Goal: Task Accomplishment & Management: Manage account settings

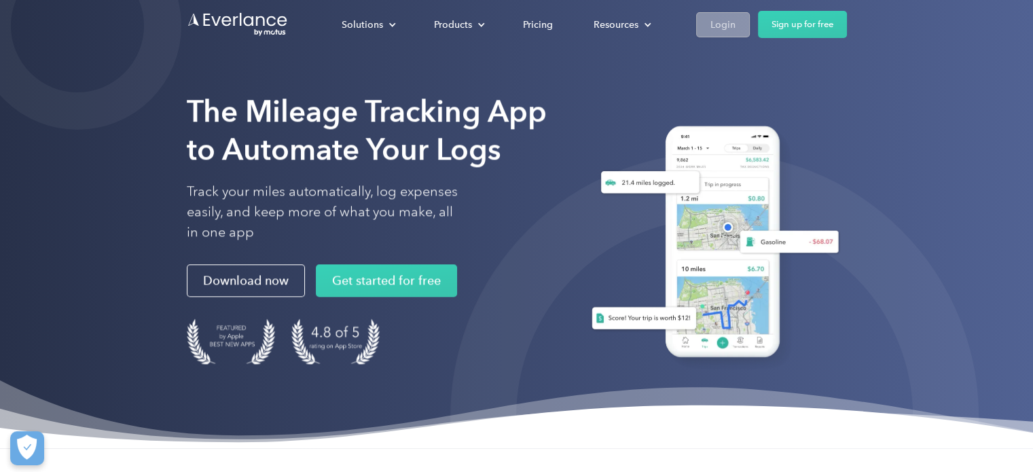
click at [731, 22] on div "Login" at bounding box center [722, 24] width 25 height 17
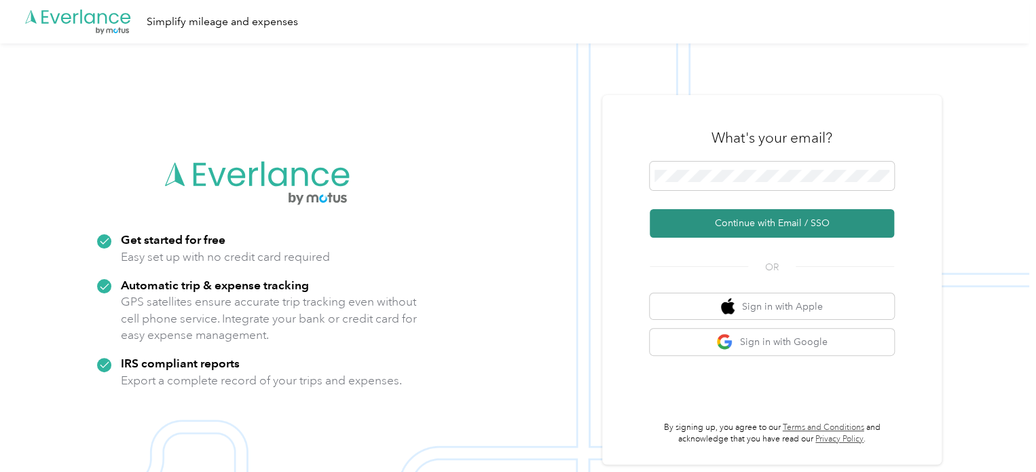
click at [783, 220] on button "Continue with Email / SSO" at bounding box center [772, 223] width 245 height 29
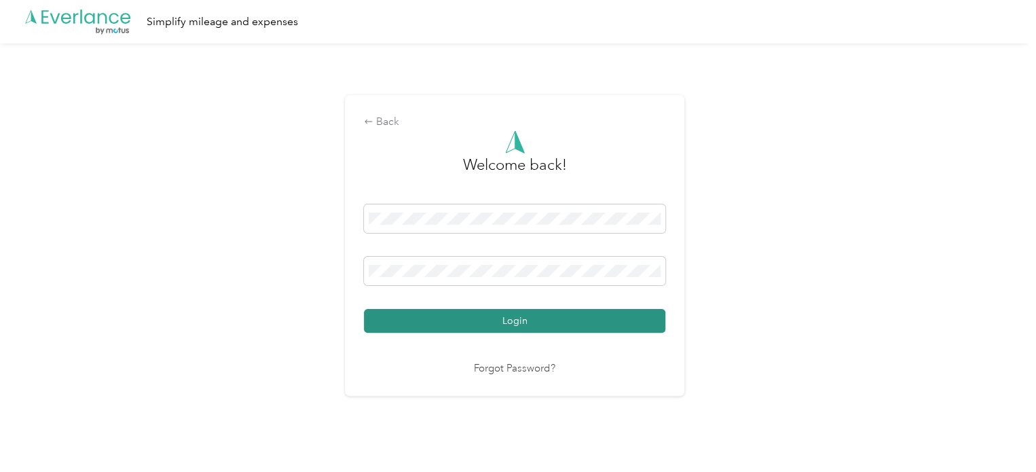
click at [569, 314] on button "Login" at bounding box center [515, 321] width 302 height 24
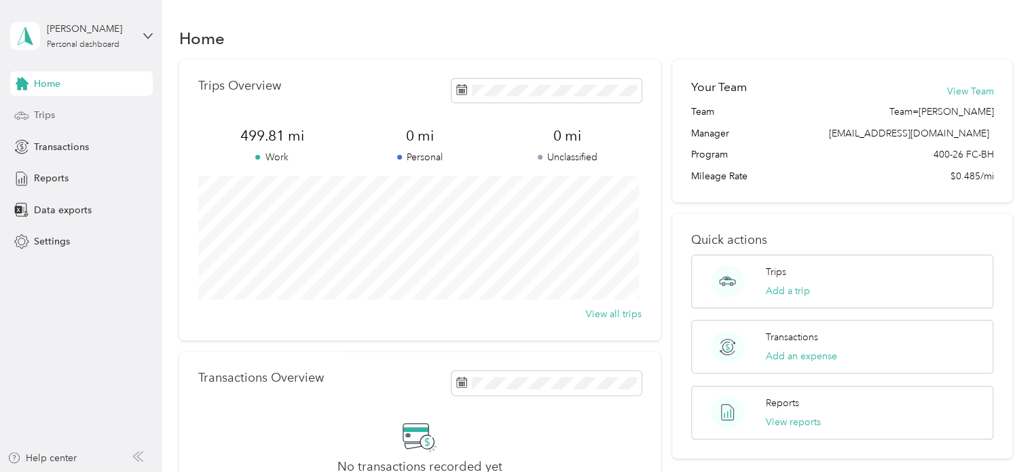
click at [56, 127] on div "Home Trips Transactions Reports Data exports Settings" at bounding box center [81, 162] width 143 height 183
click at [57, 116] on div "Trips" at bounding box center [81, 115] width 143 height 24
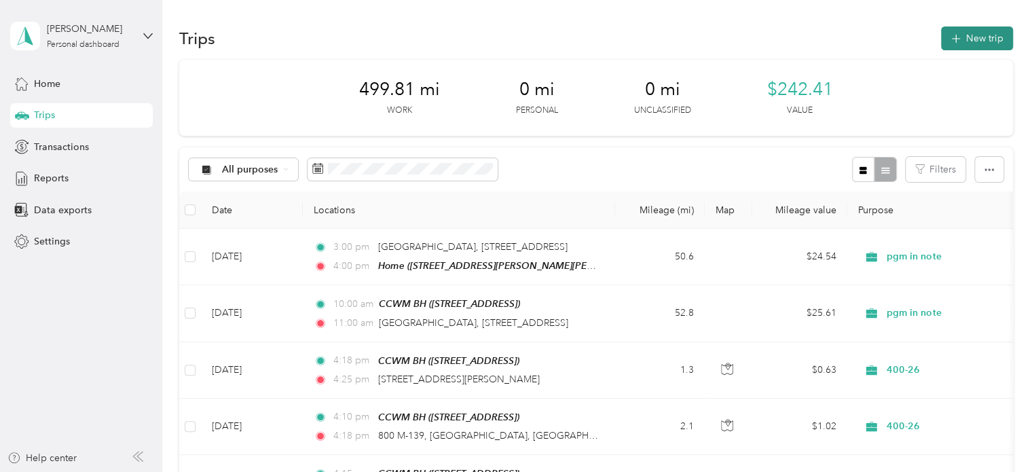
click at [979, 33] on button "New trip" at bounding box center [977, 38] width 72 height 24
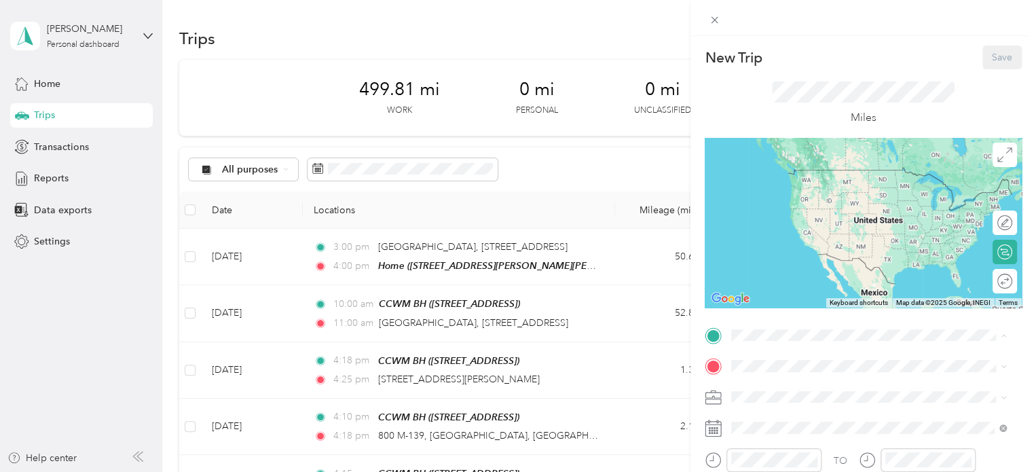
click at [789, 181] on div "CCWM BH 185 E Main St, Benton Harbor, MI, United States , 49022, Benton Harbor,…" at bounding box center [800, 182] width 86 height 29
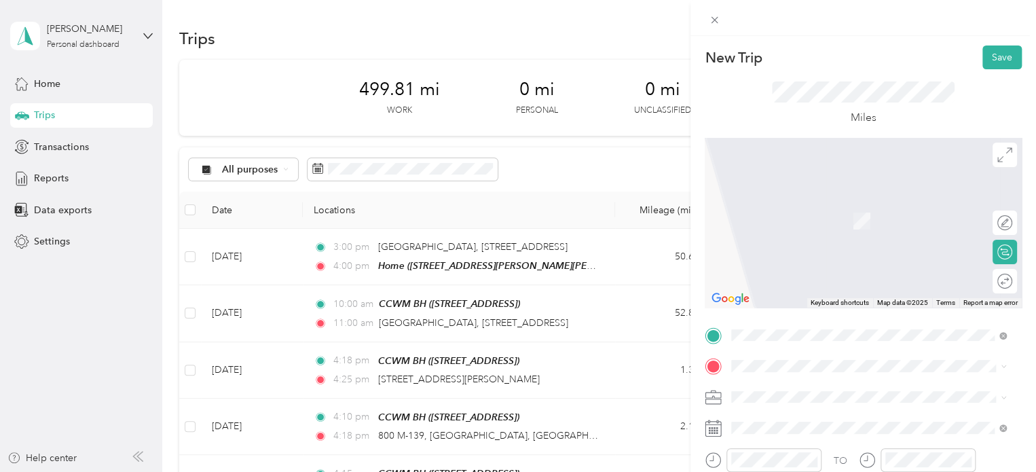
click at [794, 206] on span "6819 East Empire Avenue Benton Harbor, Michigan 49022, United States" at bounding box center [825, 200] width 136 height 12
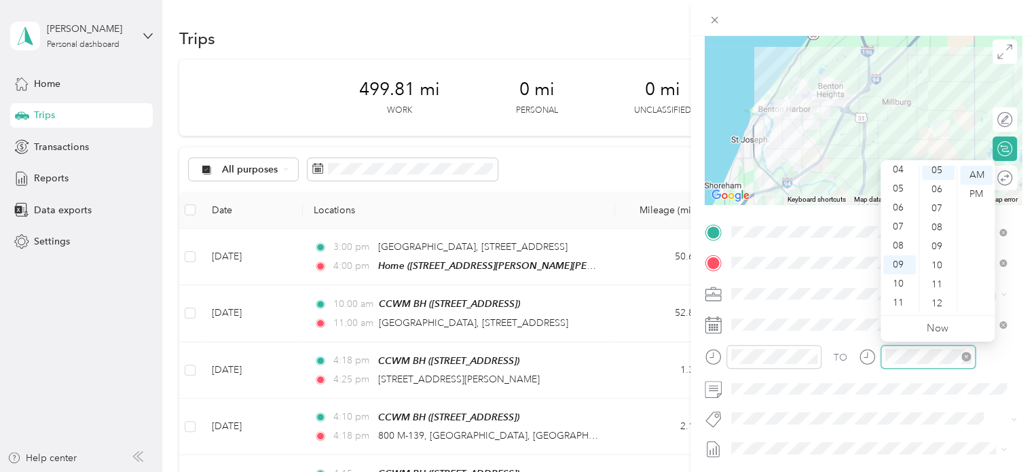
scroll to position [95, 0]
click at [887, 410] on span at bounding box center [874, 418] width 295 height 19
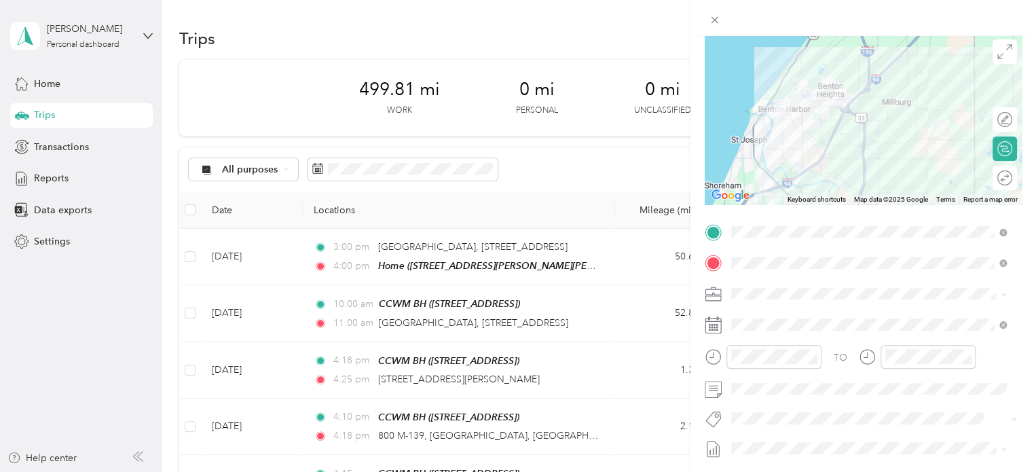
click at [698, 333] on form "New Trip Save This trip cannot be edited because it is either under review, app…" at bounding box center [864, 245] width 346 height 607
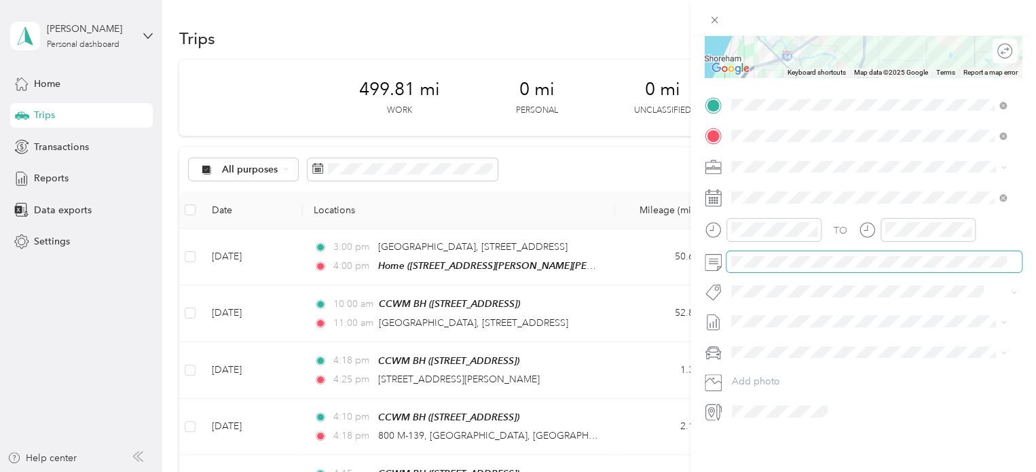
scroll to position [0, 0]
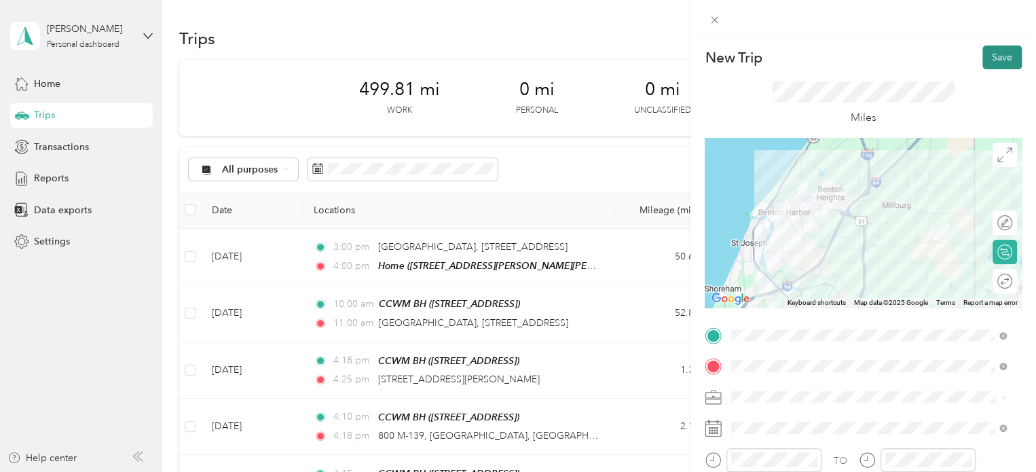
click at [990, 54] on button "Save" at bounding box center [1002, 58] width 39 height 24
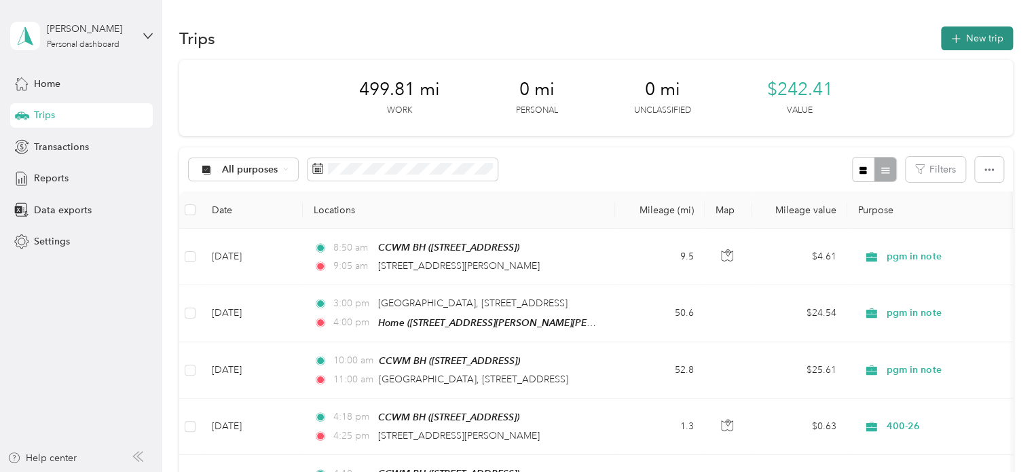
click at [957, 43] on button "New trip" at bounding box center [977, 38] width 72 height 24
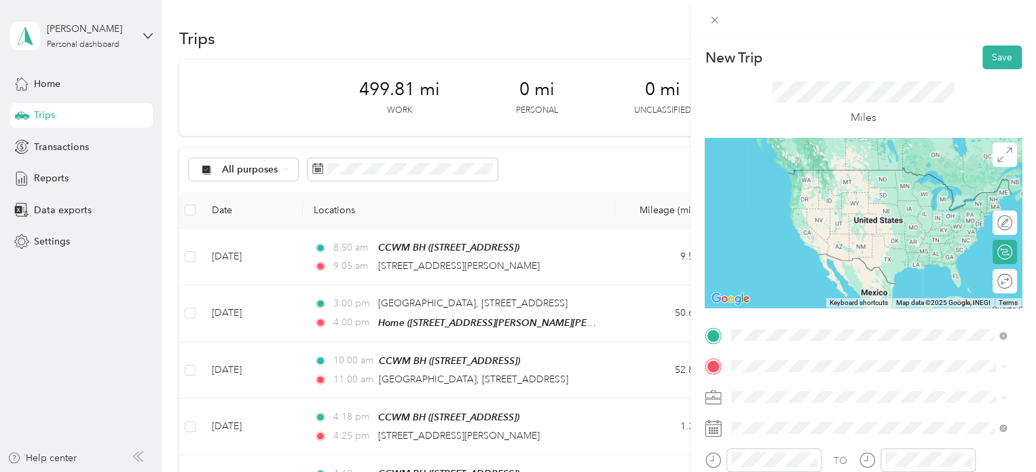
click at [801, 173] on span "6189 East Empire Avenue Benton Harbor, Michigan 49022, United States" at bounding box center [825, 170] width 136 height 12
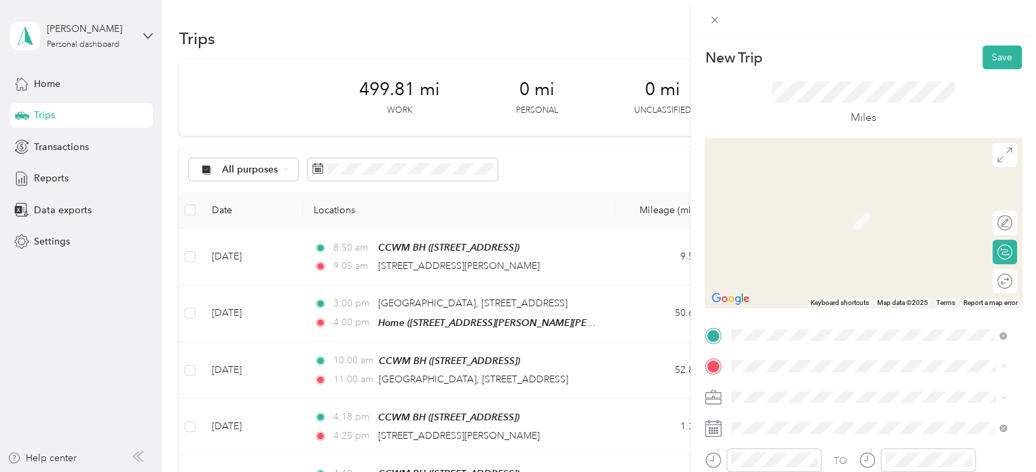
click at [818, 227] on span "185 E Main St, Benton Harbor, MI, United States , 49022, Benton Harbor, MI, Uni…" at bounding box center [800, 221] width 86 height 12
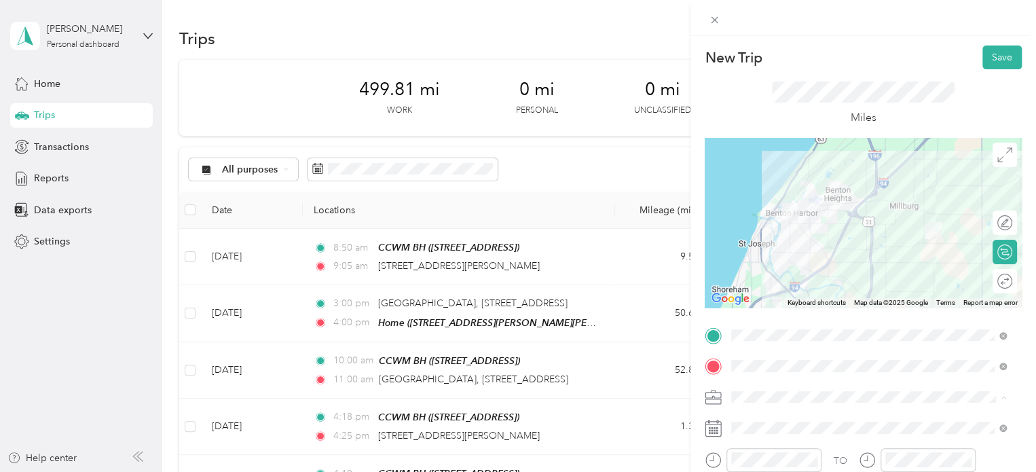
click at [776, 346] on div "400-26" at bounding box center [869, 349] width 266 height 14
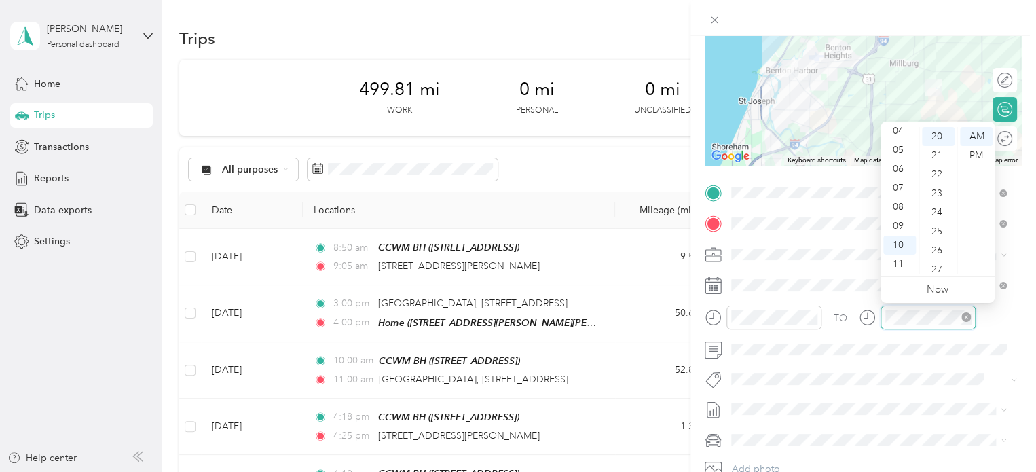
scroll to position [994, 0]
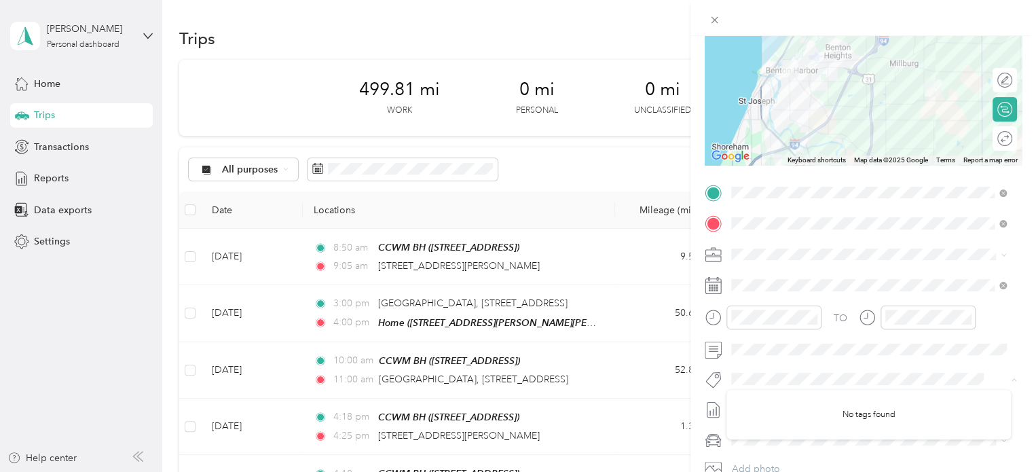
click at [667, 374] on div "New Trip Save This trip cannot be edited because it is either under review, app…" at bounding box center [518, 236] width 1036 height 472
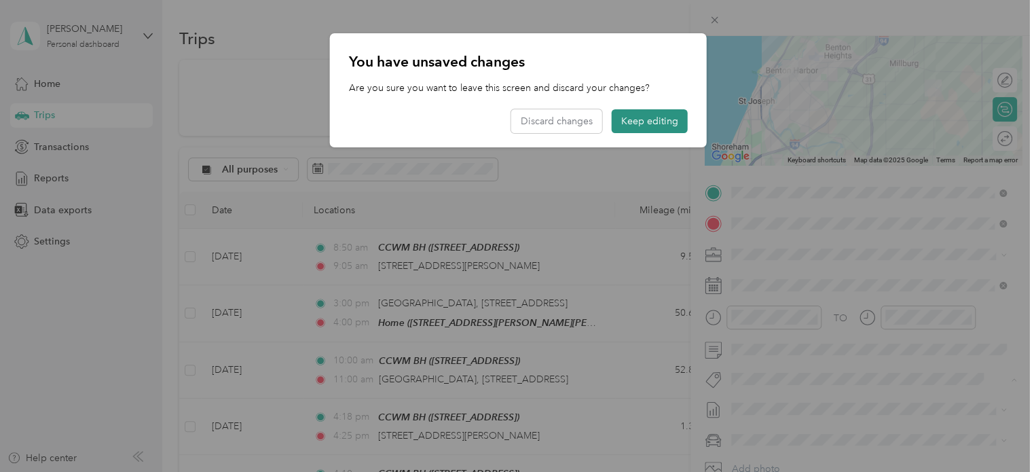
click at [657, 125] on button "Keep editing" at bounding box center [650, 121] width 76 height 24
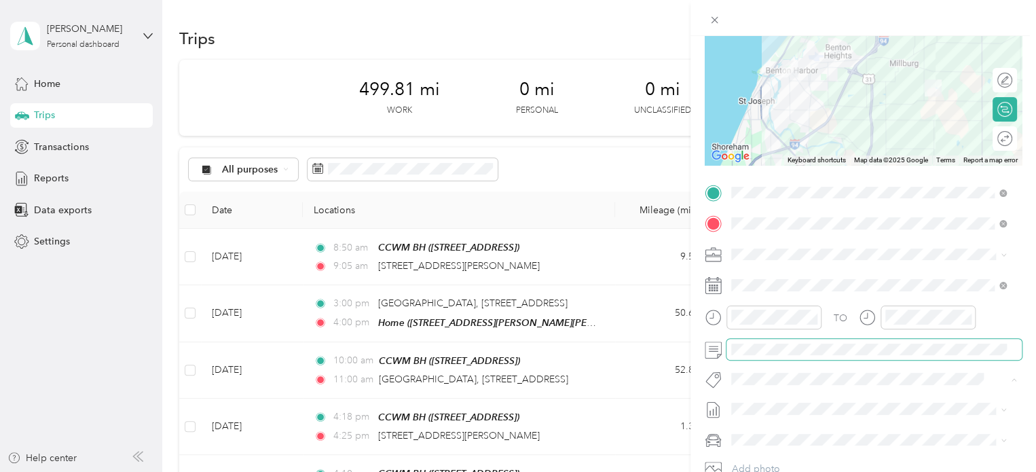
click at [773, 357] on span at bounding box center [874, 350] width 295 height 22
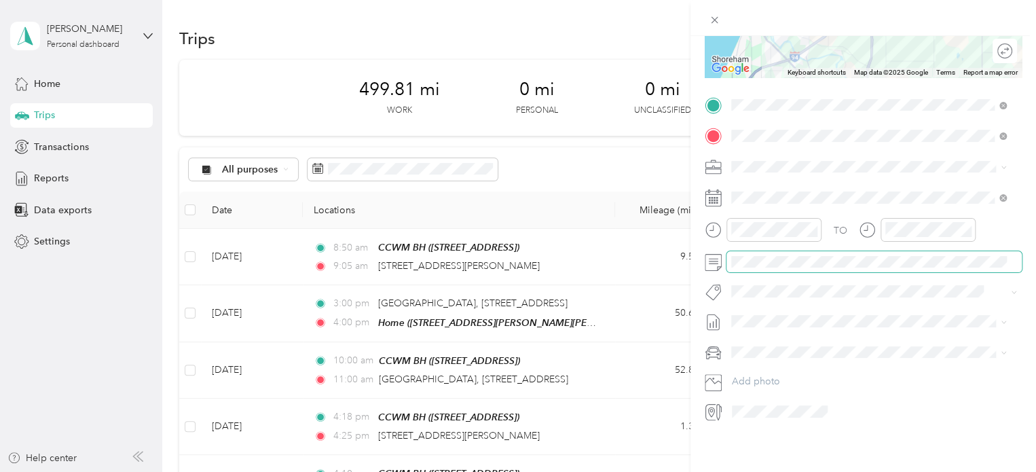
scroll to position [0, 0]
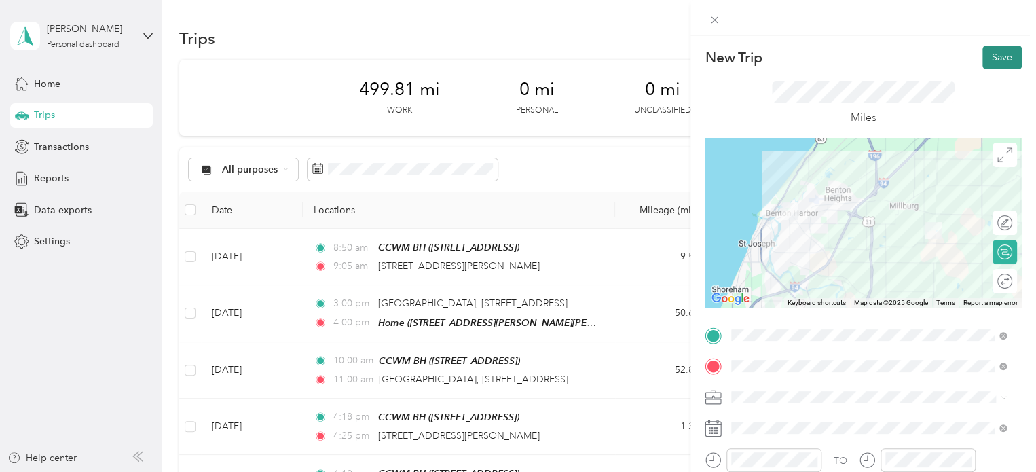
click at [990, 59] on button "Save" at bounding box center [1002, 58] width 39 height 24
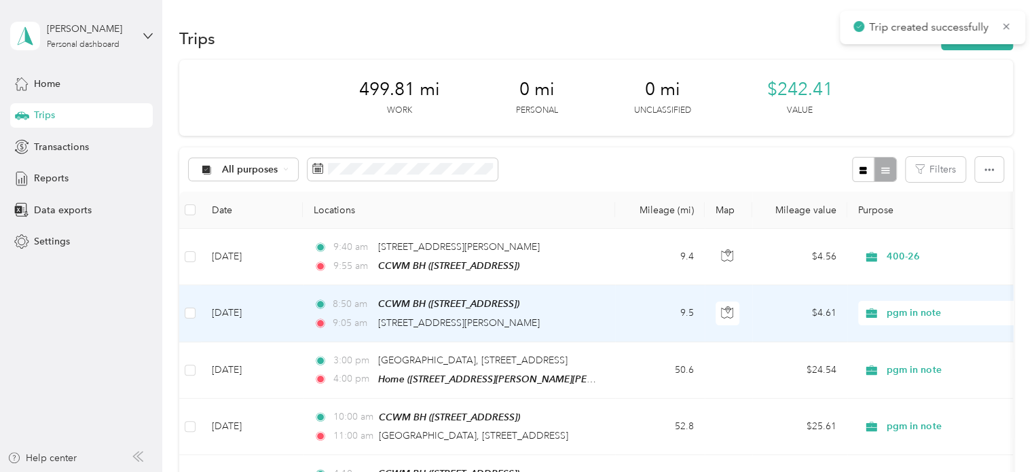
click at [289, 314] on td "Oct 3, 2025" at bounding box center [252, 313] width 102 height 56
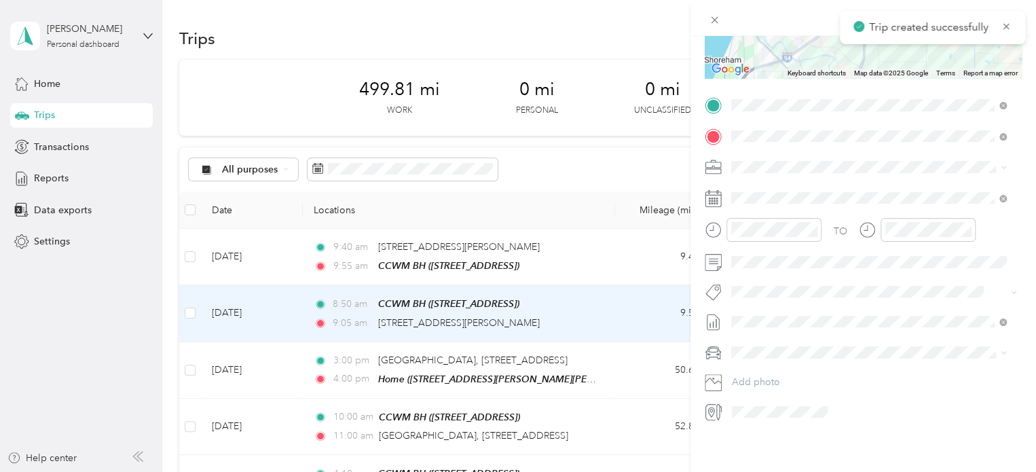
scroll to position [240, 0]
click at [761, 210] on ol "pgm in note 400-26 Personal" at bounding box center [869, 204] width 285 height 71
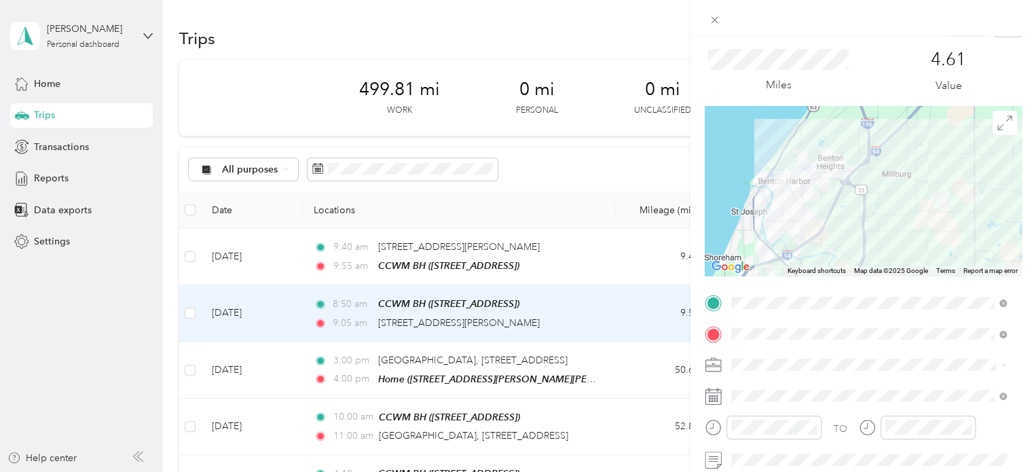
scroll to position [31, 0]
click at [793, 359] on span at bounding box center [874, 366] width 295 height 22
click at [773, 415] on div "400-26" at bounding box center [869, 413] width 266 height 14
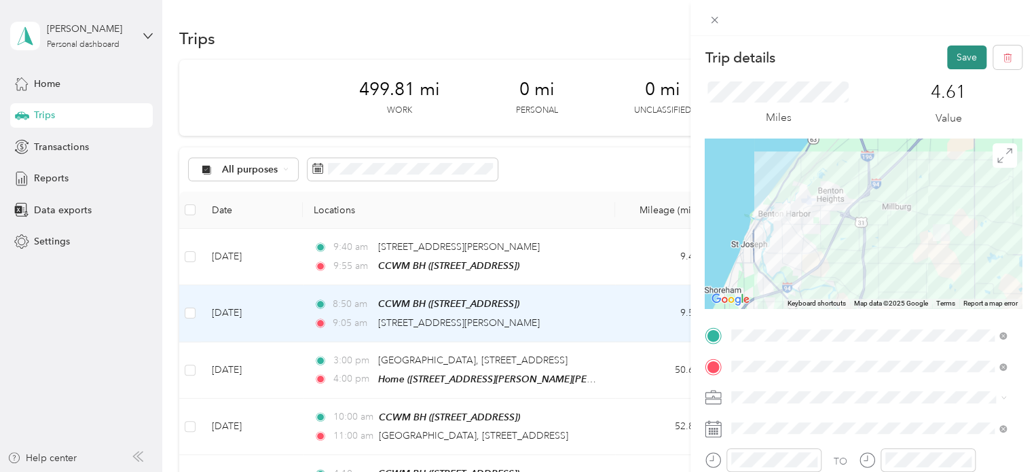
click at [961, 61] on button "Save" at bounding box center [966, 58] width 39 height 24
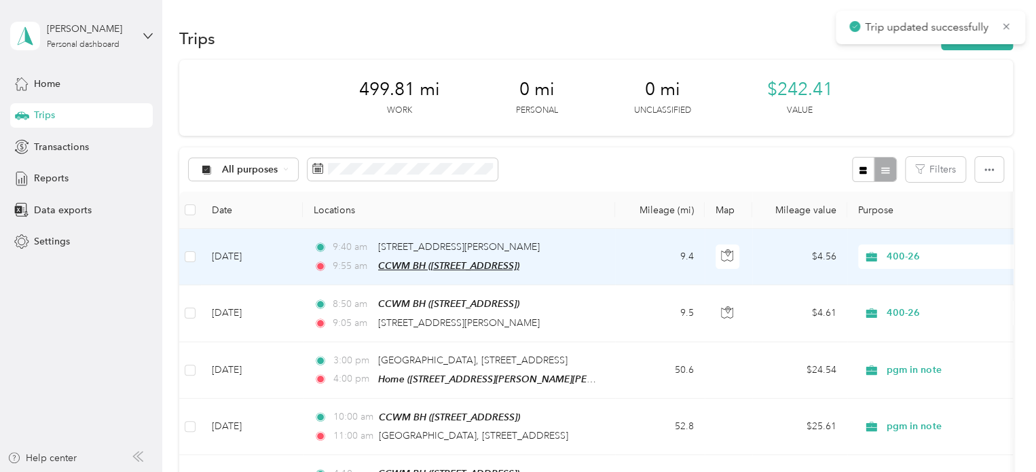
click at [492, 264] on span "CCWM BH (185 E Main St, Benton Harbor, MI, United States , Benton Harbor, MI)" at bounding box center [448, 265] width 141 height 11
click at [226, 263] on td "Oct 3, 2025" at bounding box center [252, 257] width 102 height 56
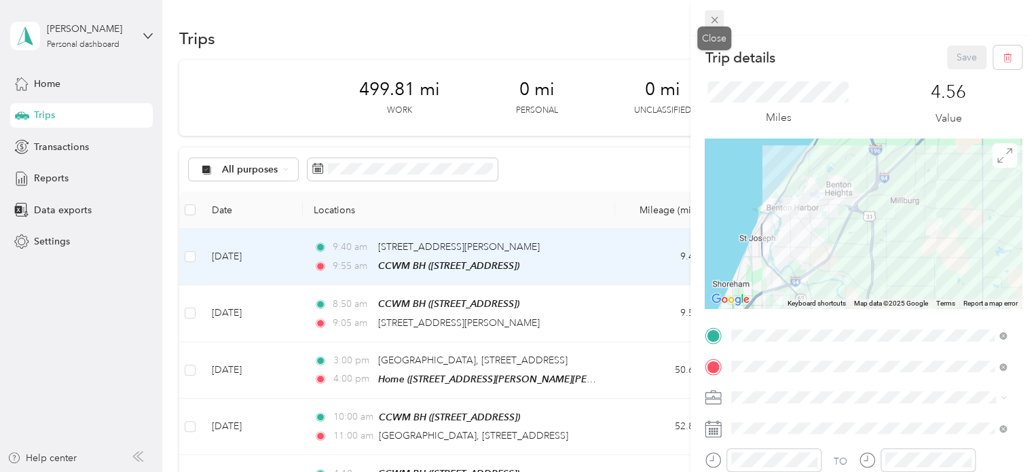
click at [711, 20] on icon at bounding box center [715, 20] width 12 height 12
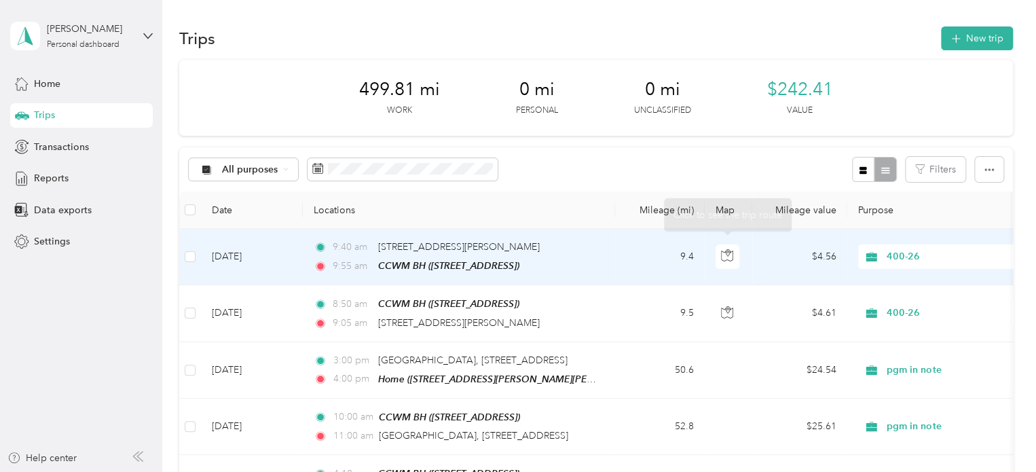
scroll to position [253, 0]
